Goal: Navigation & Orientation: Find specific page/section

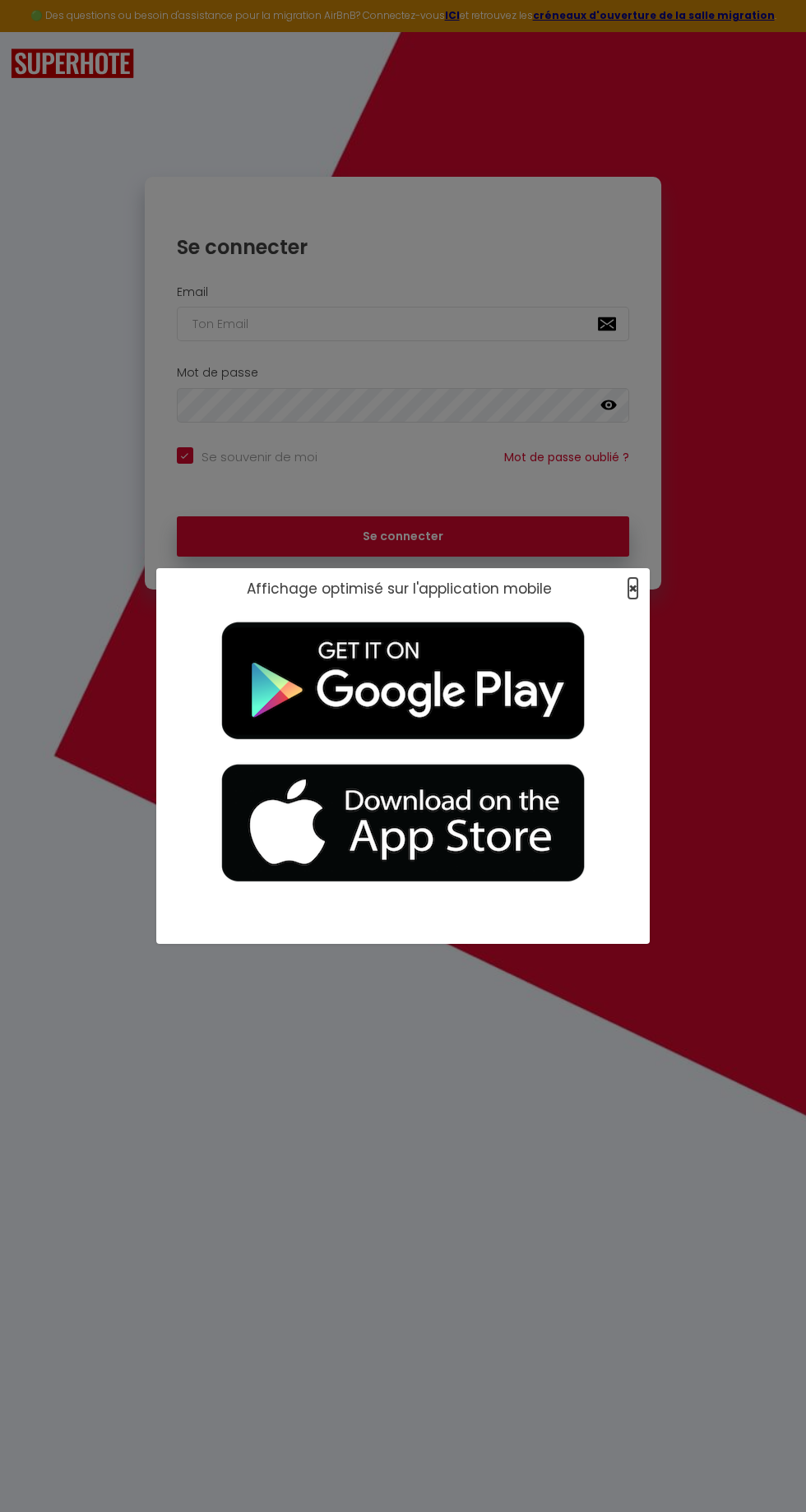
click at [637, 592] on span "×" at bounding box center [632, 588] width 9 height 21
click at [629, 591] on span "×" at bounding box center [632, 588] width 9 height 21
click at [632, 589] on span "×" at bounding box center [632, 588] width 9 height 21
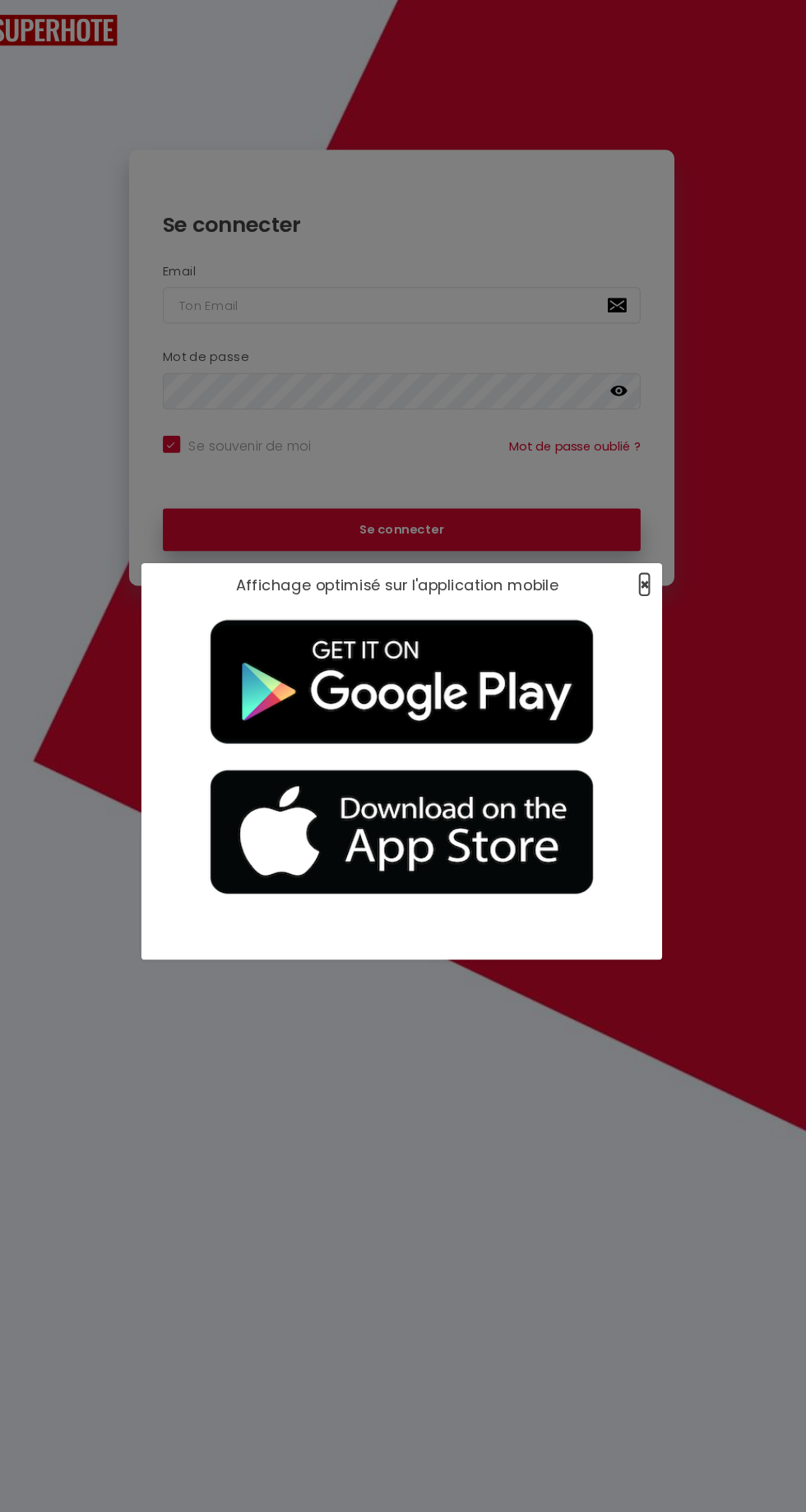
click at [632, 589] on span "×" at bounding box center [632, 588] width 9 height 21
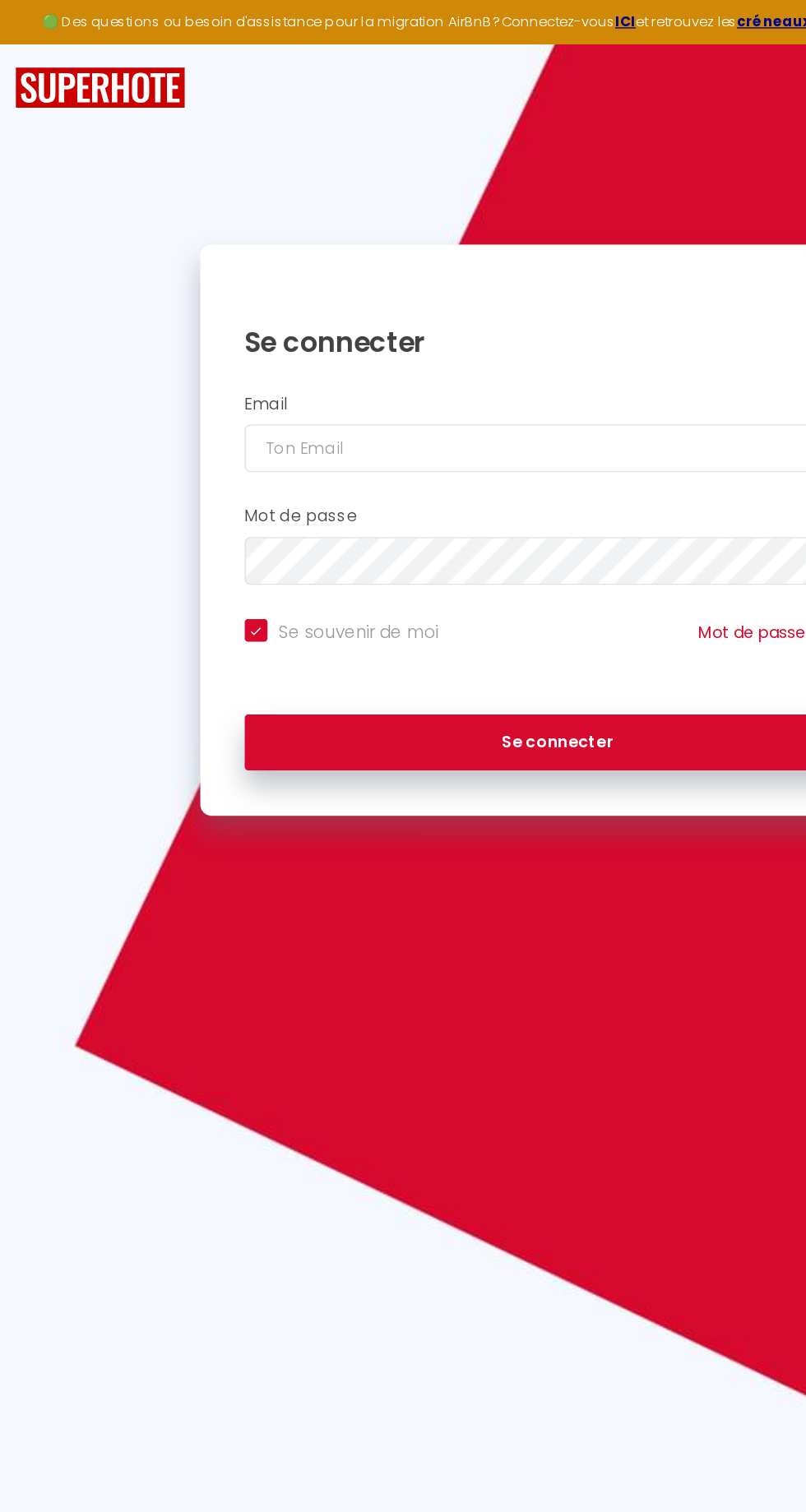
click at [41, 114] on div "Louer, Encaisser, Kiffer. Se connecter Email Mot de passe false Se souvenir de …" at bounding box center [403, 311] width 806 height 558
click at [44, 70] on img at bounding box center [72, 63] width 123 height 30
